Goal: Task Accomplishment & Management: Manage account settings

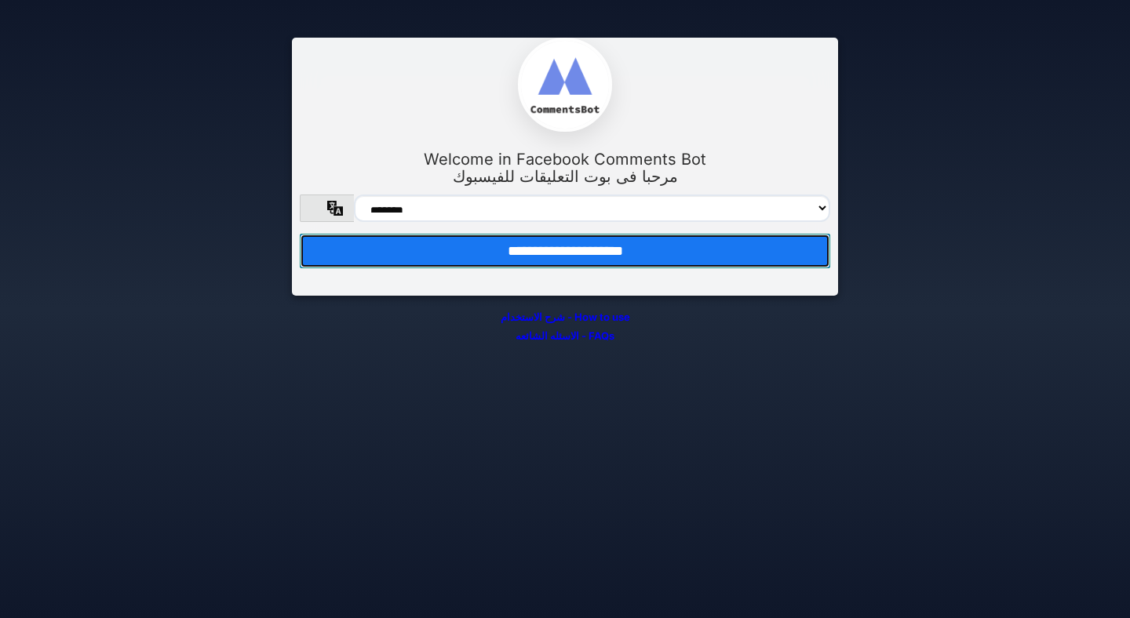
click at [676, 254] on input "**********" at bounding box center [565, 251] width 530 height 35
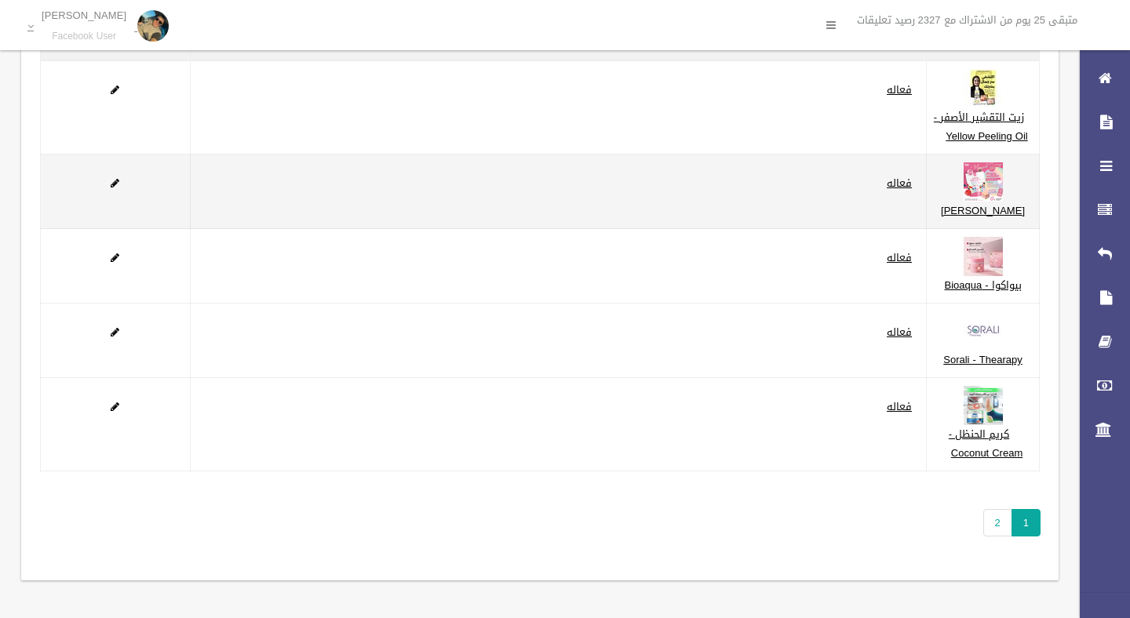
scroll to position [302, 0]
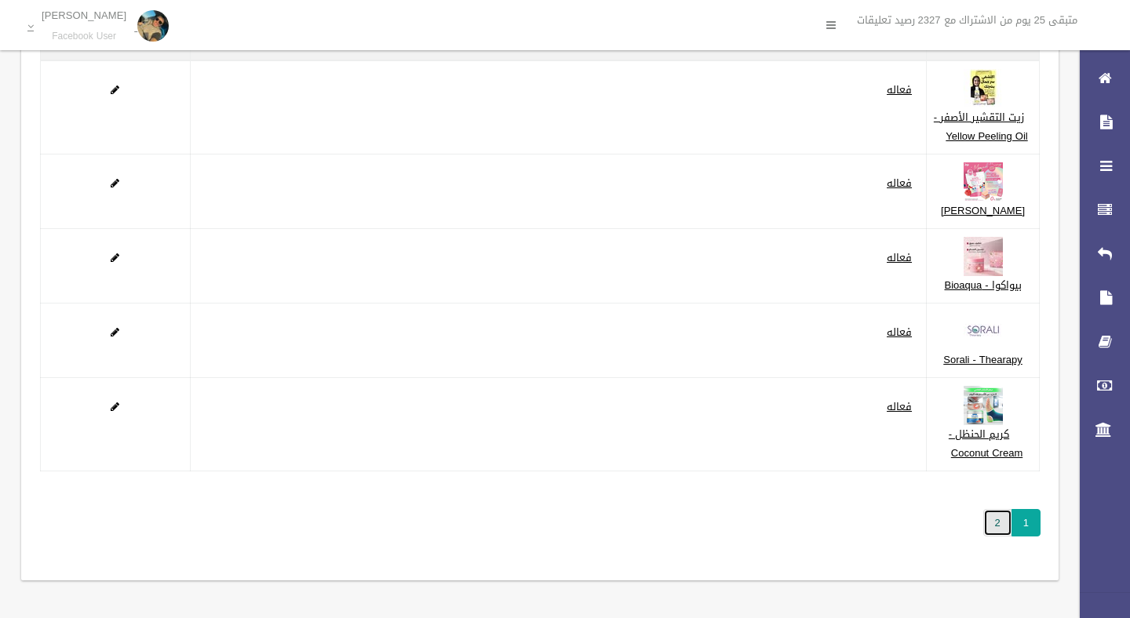
click at [998, 523] on link "2" at bounding box center [997, 522] width 29 height 27
